Goal: Find contact information: Find contact information

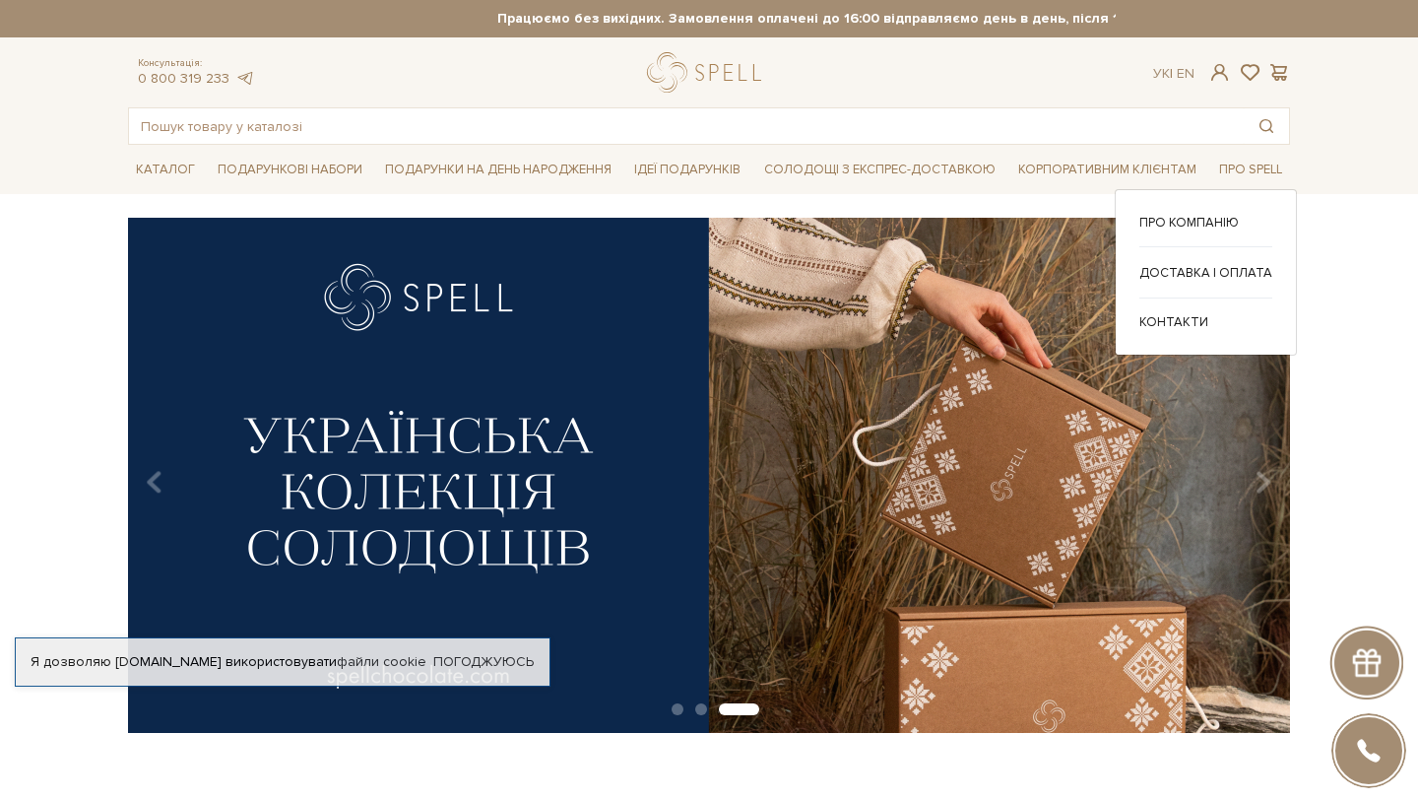
click at [1161, 340] on div "Про компанію Доставка і оплата" at bounding box center [1206, 272] width 182 height 166
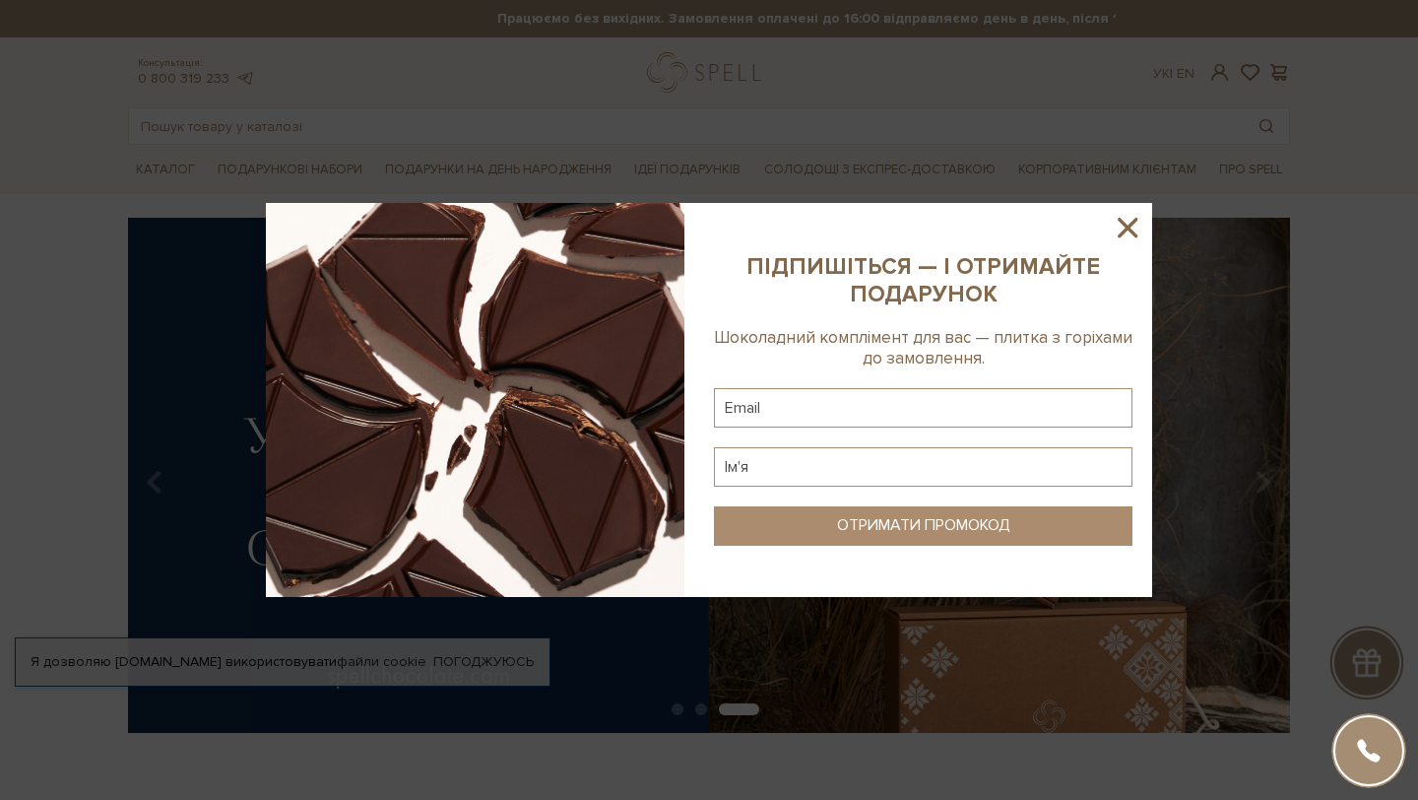
click at [1131, 221] on icon at bounding box center [1127, 227] width 33 height 33
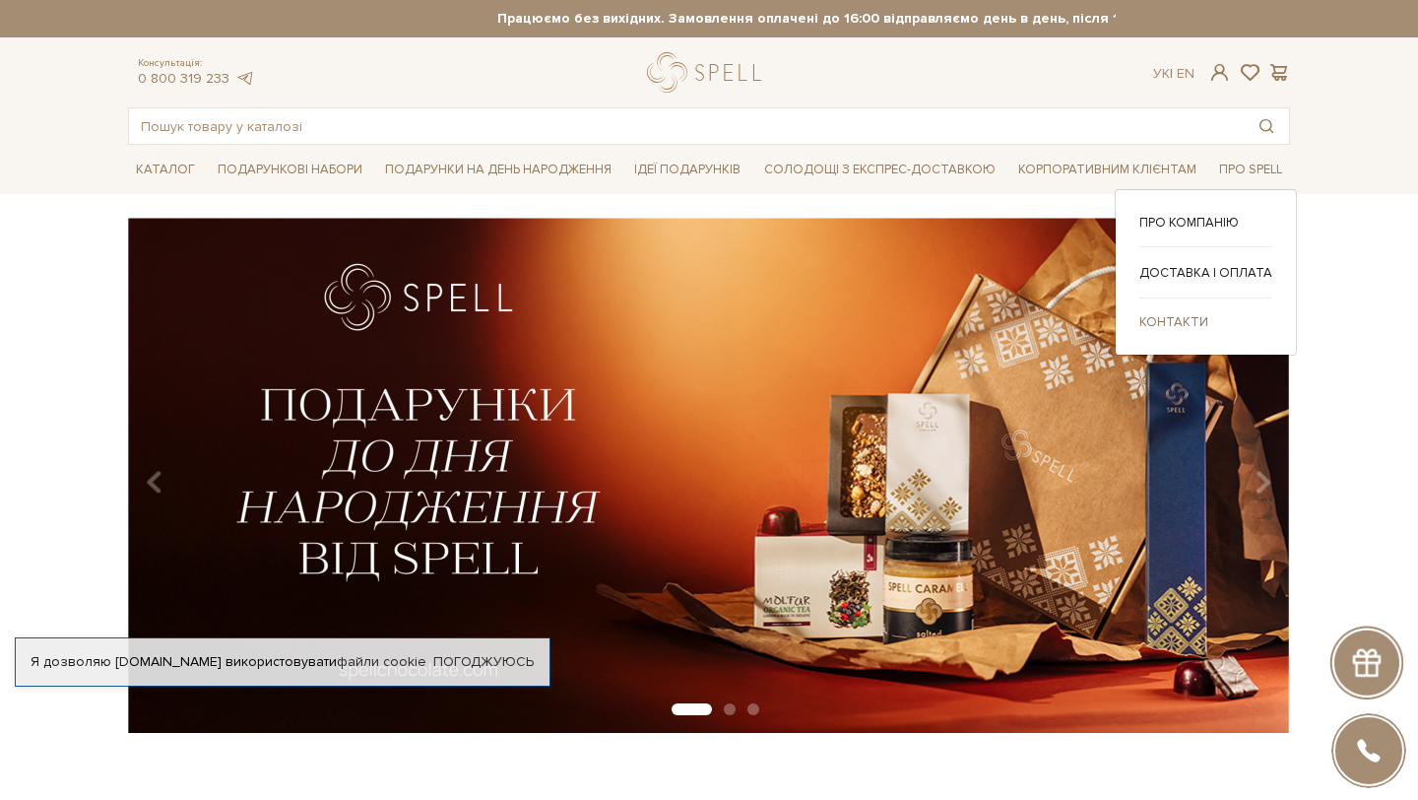
click at [1184, 320] on link "Контакти" at bounding box center [1205, 322] width 133 height 18
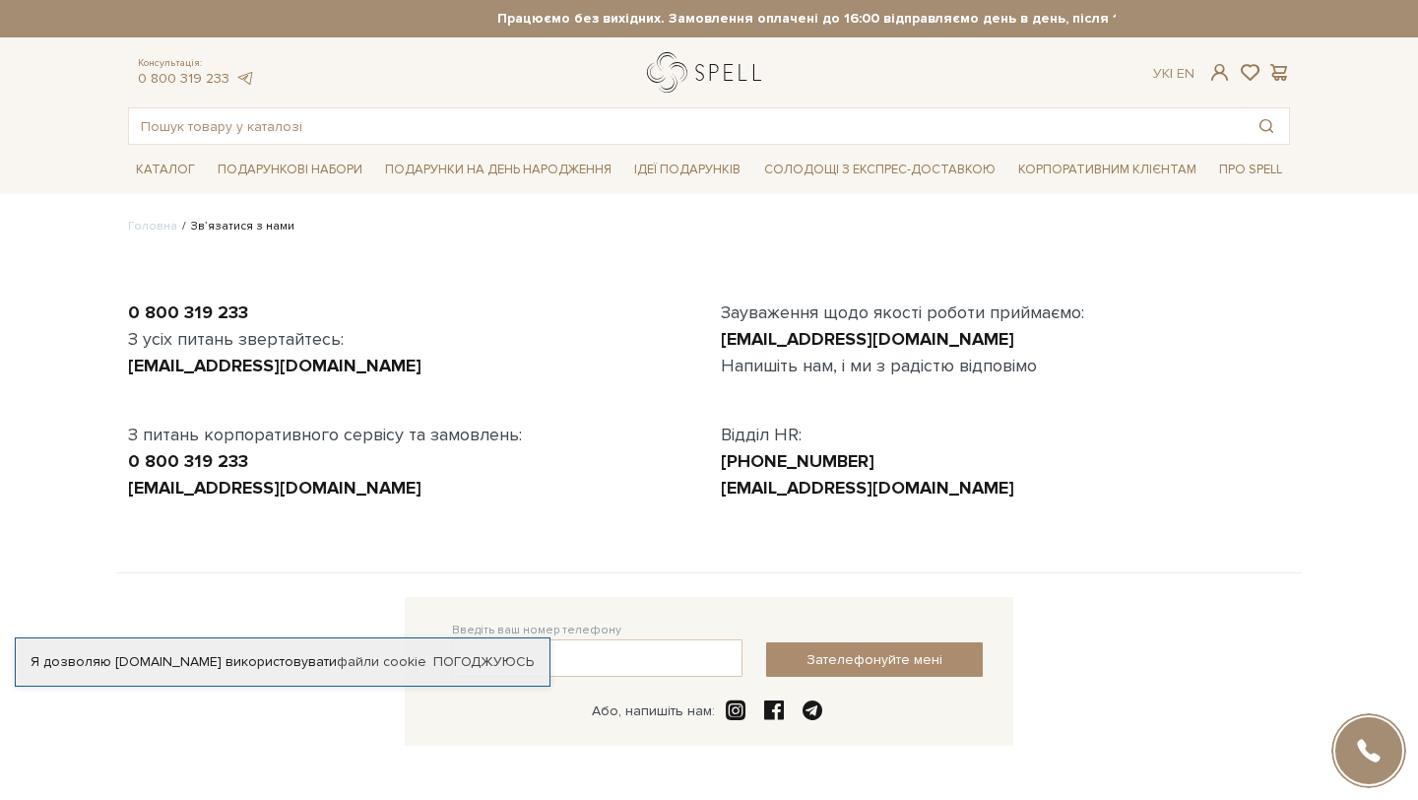
click at [661, 69] on link "logo" at bounding box center [708, 72] width 123 height 40
